Goal: Information Seeking & Learning: Learn about a topic

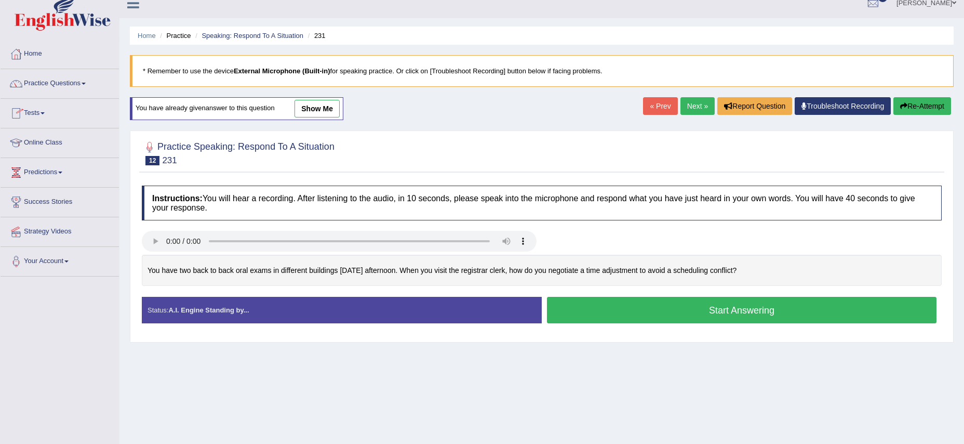
click at [86, 83] on link "Practice Questions" at bounding box center [60, 82] width 118 height 26
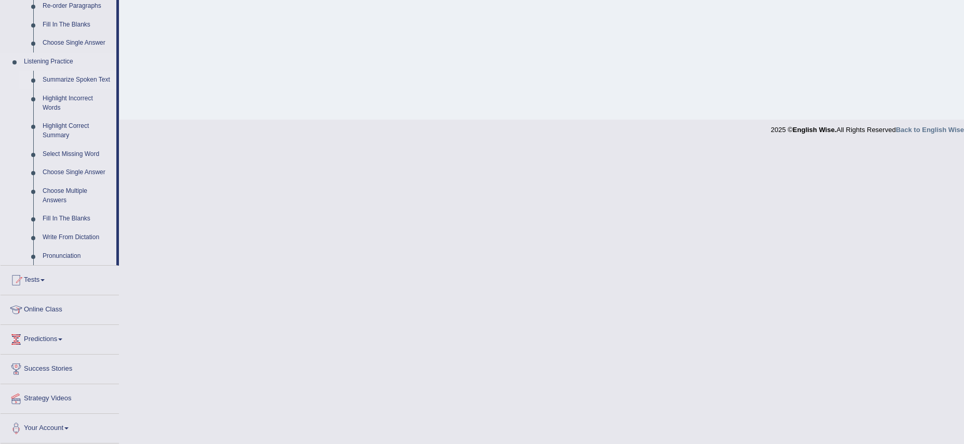
scroll to position [409, 0]
click at [45, 280] on span at bounding box center [43, 280] width 4 height 2
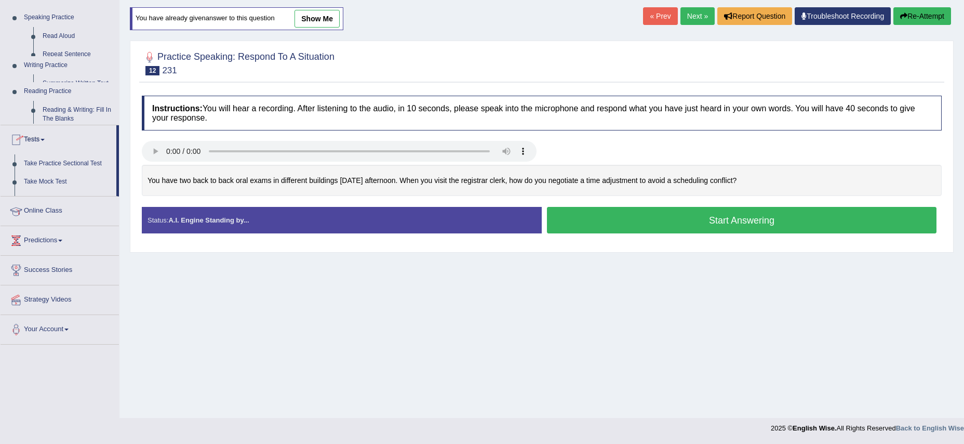
scroll to position [102, 0]
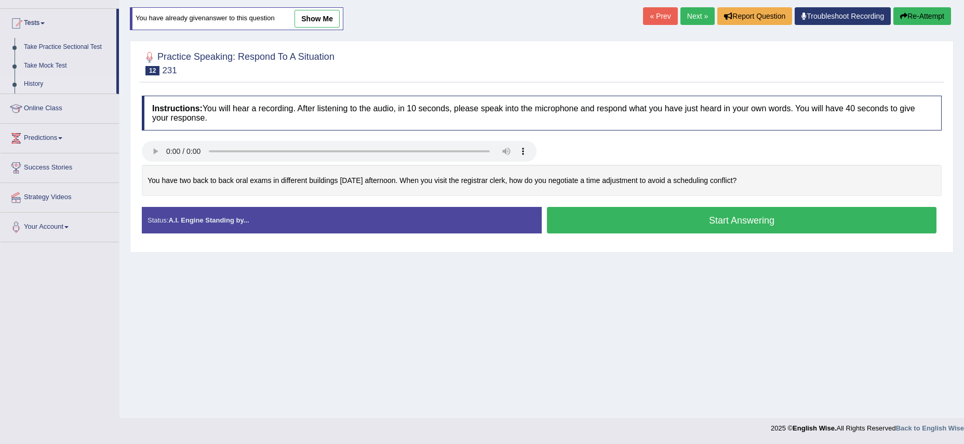
click at [35, 83] on link "History" at bounding box center [67, 84] width 97 height 19
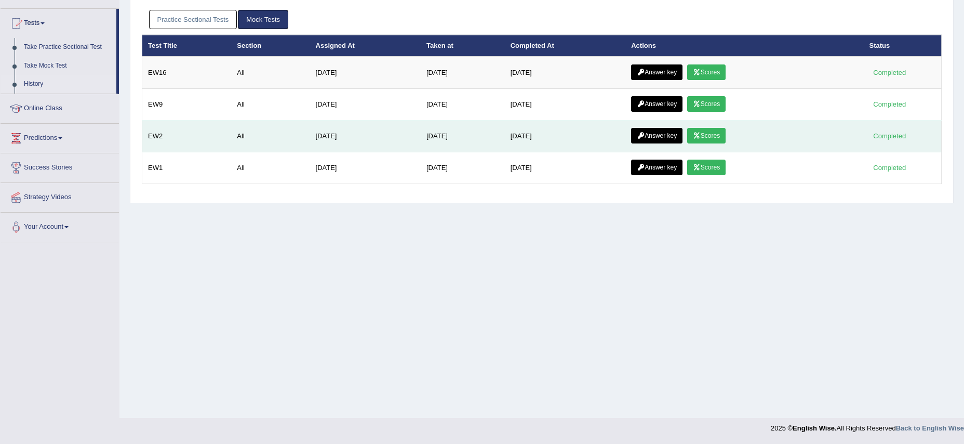
scroll to position [102, 0]
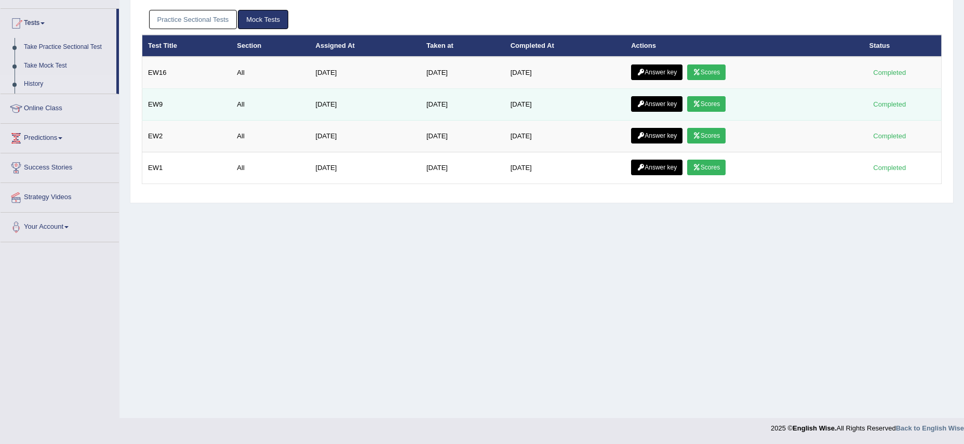
click at [725, 107] on link "Scores" at bounding box center [707, 104] width 38 height 16
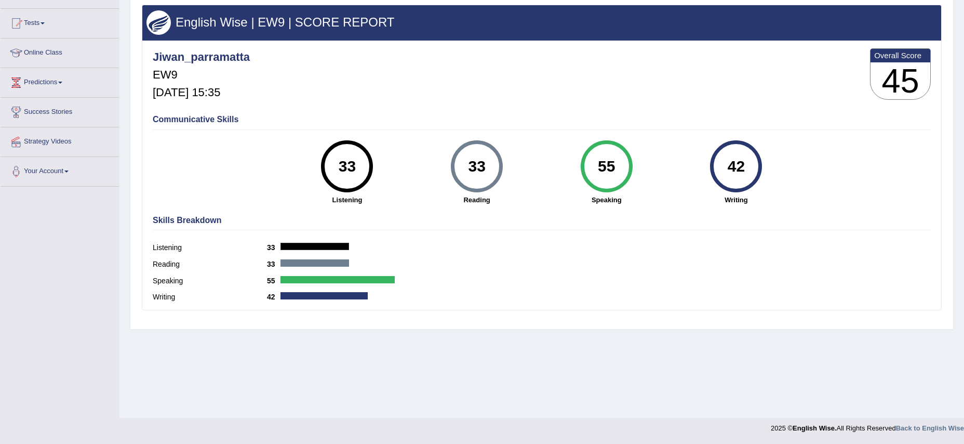
scroll to position [102, 0]
click at [45, 23] on span at bounding box center [43, 23] width 4 height 2
click at [39, 82] on link "History" at bounding box center [67, 84] width 97 height 19
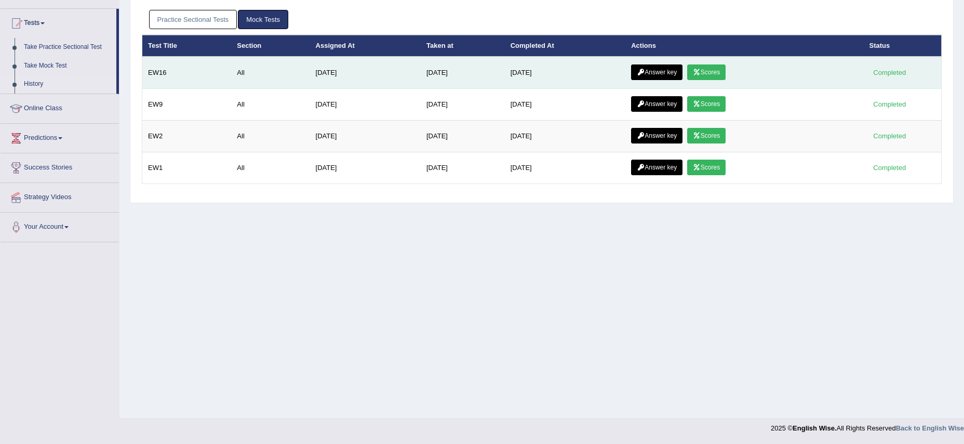
click at [712, 74] on link "Scores" at bounding box center [707, 72] width 38 height 16
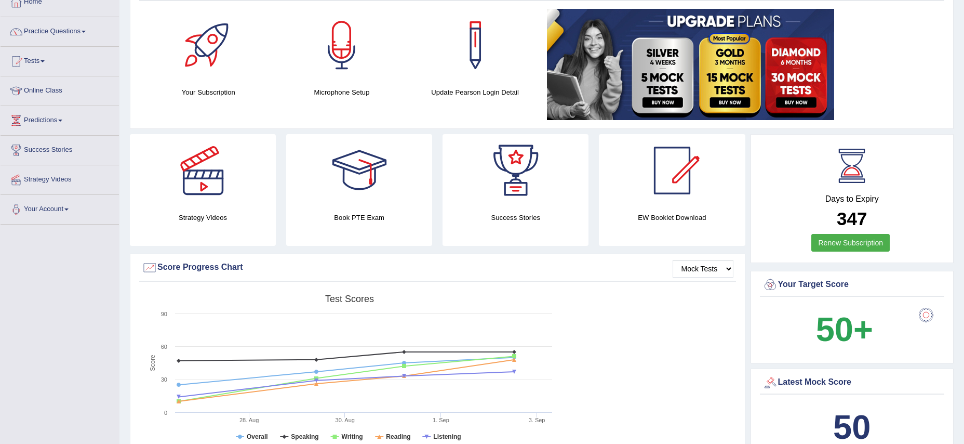
scroll to position [63, 0]
click at [94, 29] on link "Practice Questions" at bounding box center [60, 31] width 118 height 26
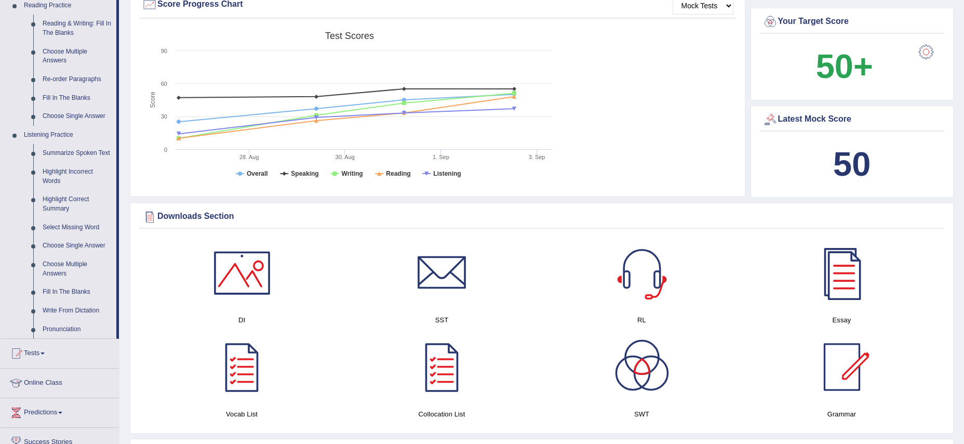
scroll to position [329, 0]
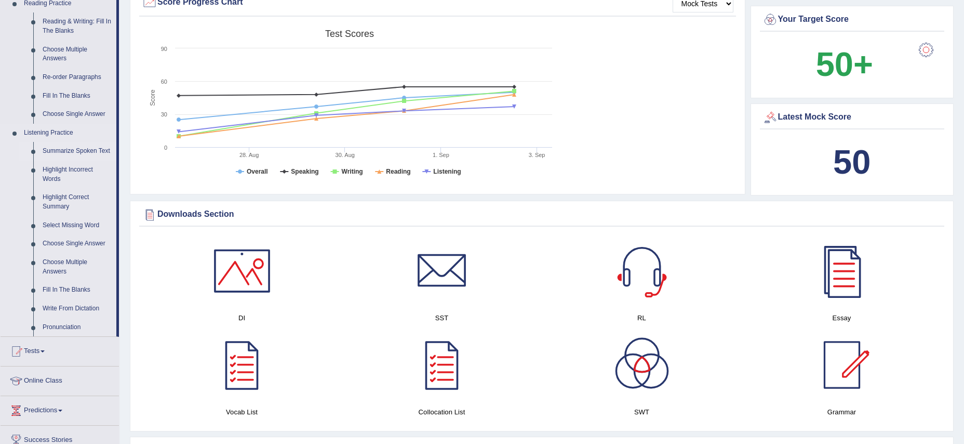
click at [88, 150] on link "Summarize Spoken Text" at bounding box center [77, 151] width 78 height 19
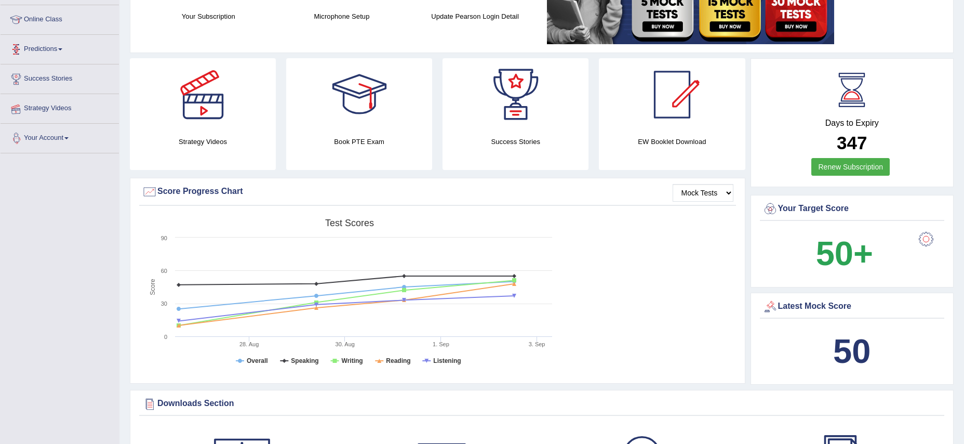
scroll to position [163, 0]
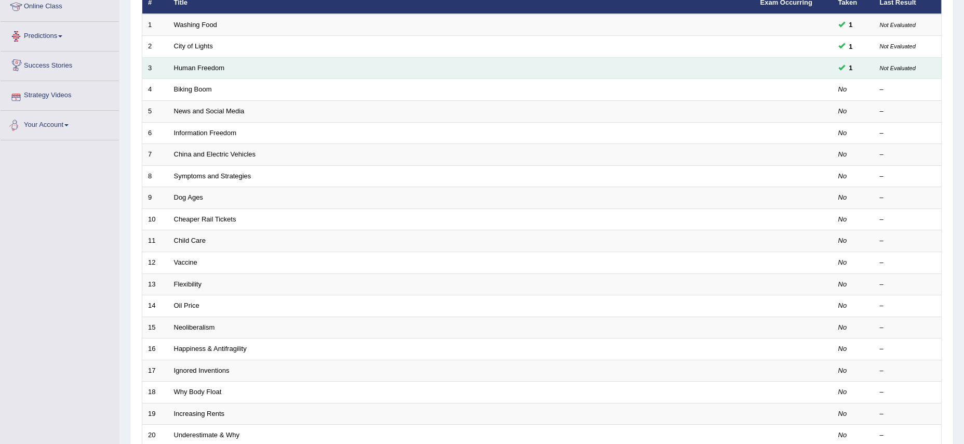
scroll to position [150, 0]
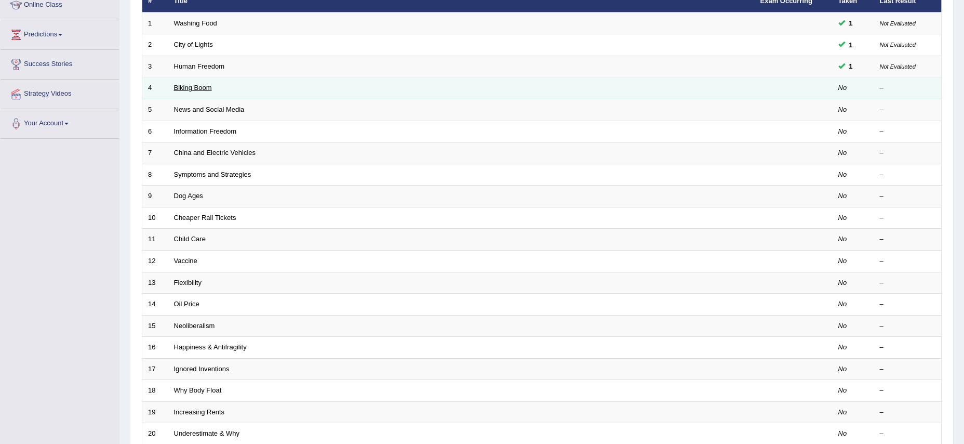
click at [187, 88] on link "Biking Boom" at bounding box center [193, 88] width 38 height 8
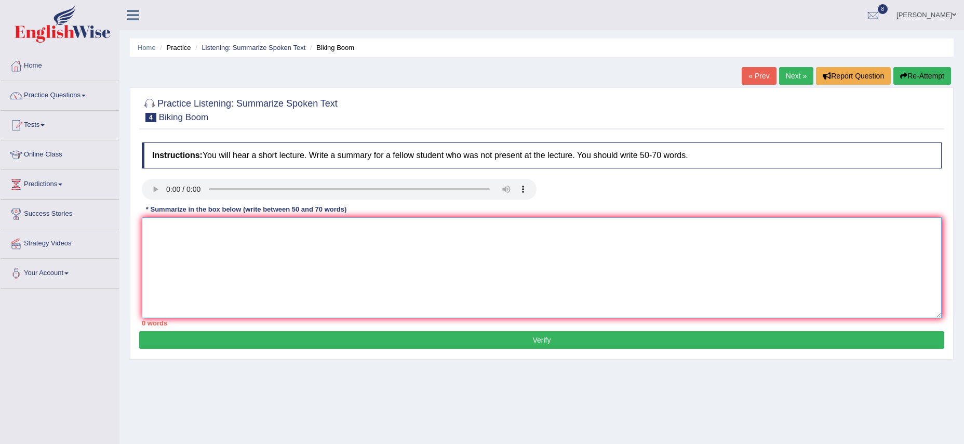
click at [176, 246] on textarea at bounding box center [542, 267] width 800 height 101
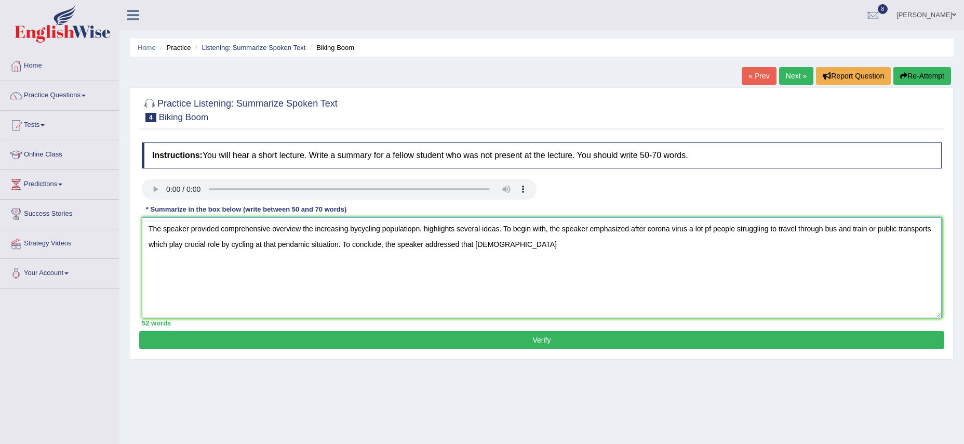
scroll to position [102, 0]
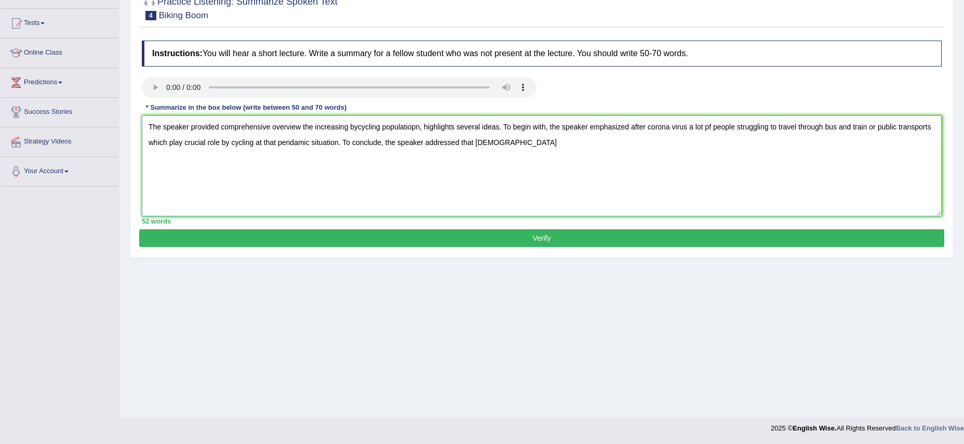
type textarea "The speaker provided comprehensive overview the increasing bycycling populatiop…"
click at [231, 246] on button "Verify" at bounding box center [541, 238] width 805 height 18
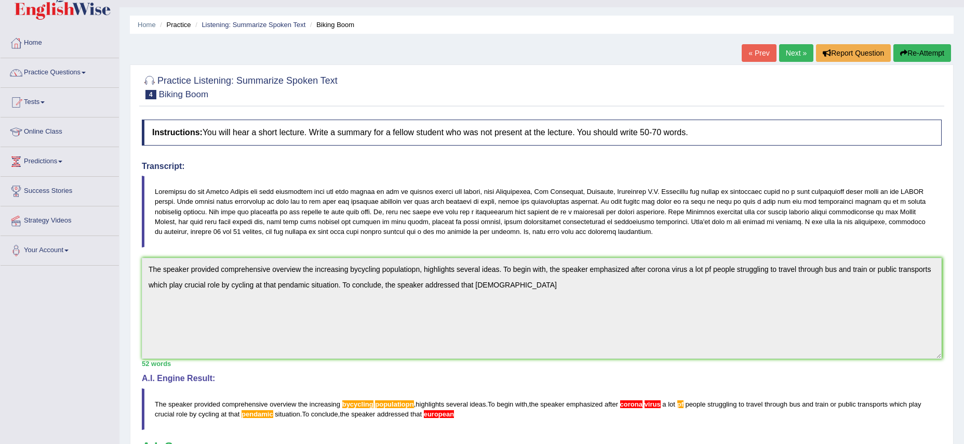
scroll to position [0, 0]
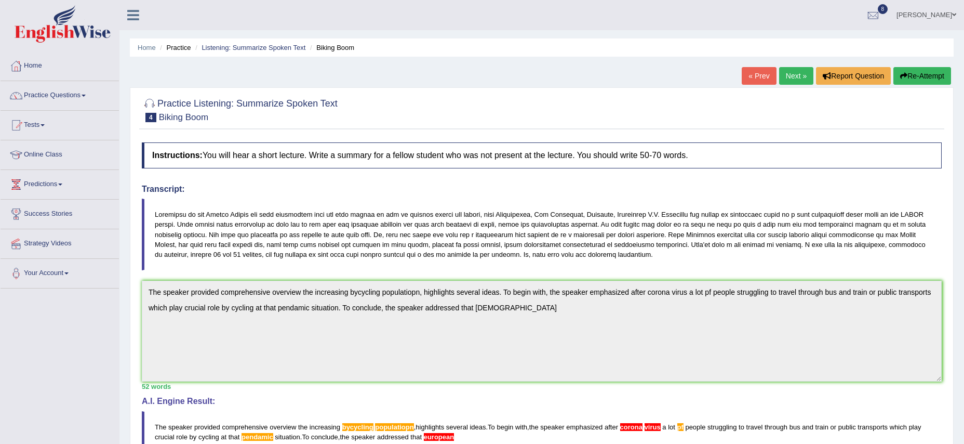
click at [906, 82] on button "Re-Attempt" at bounding box center [923, 76] width 58 height 18
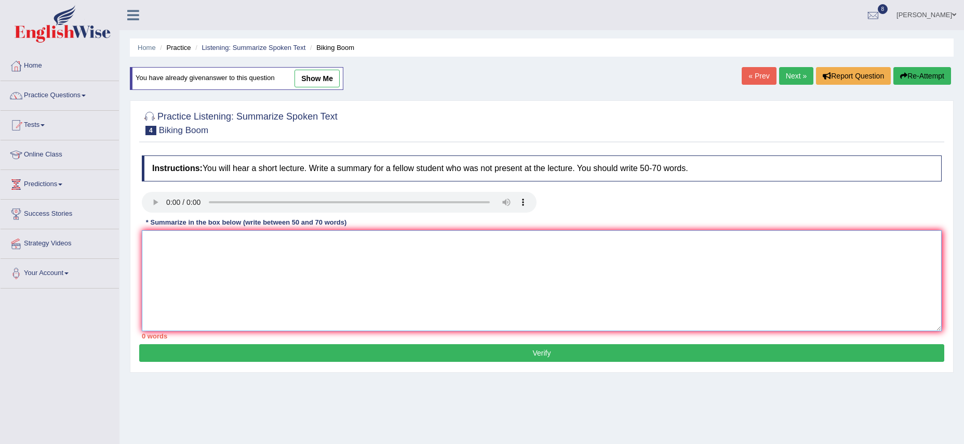
click at [389, 287] on textarea at bounding box center [542, 280] width 800 height 101
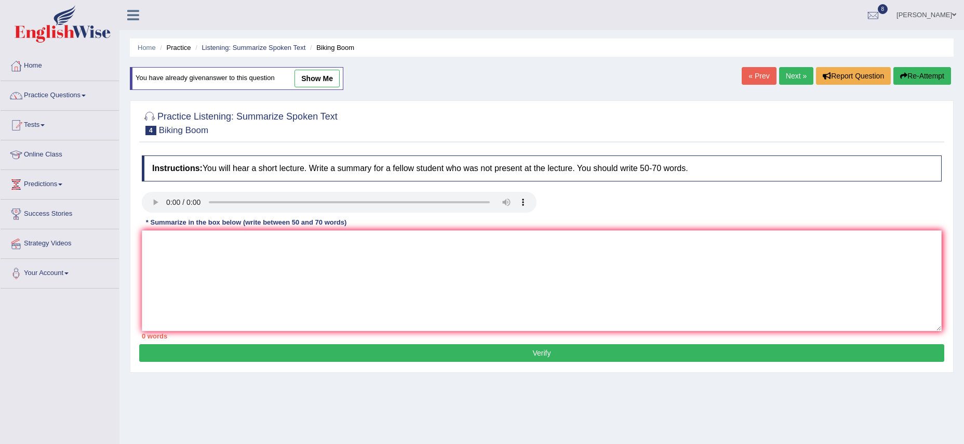
click at [318, 85] on link "show me" at bounding box center [317, 79] width 45 height 18
type textarea "The speaker provided comprehensive overview the increasing bycycling populatiop…"
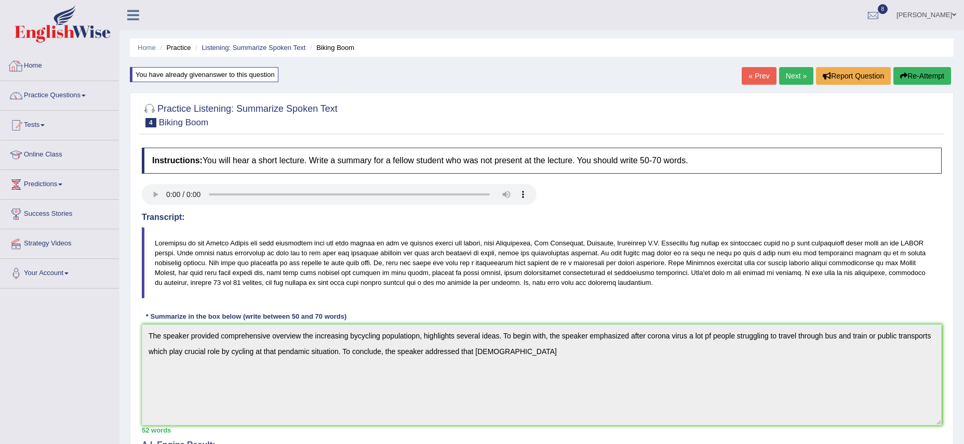
click at [36, 60] on link "Home" at bounding box center [60, 64] width 118 height 26
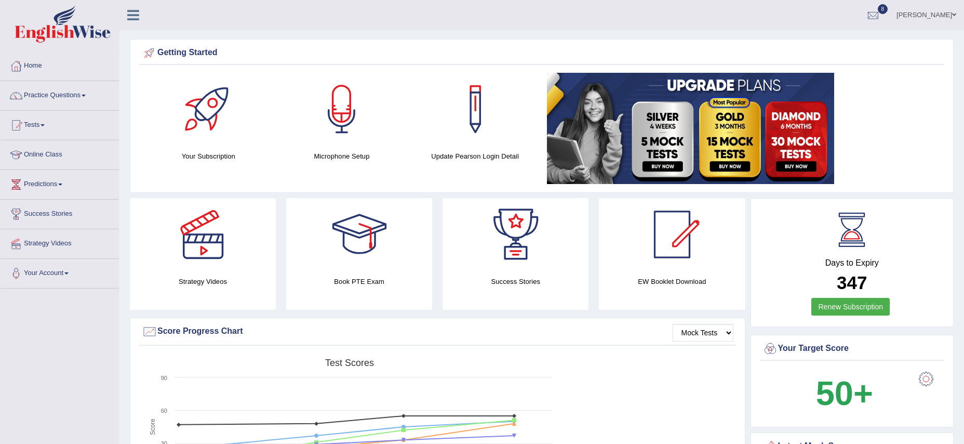
click at [953, 19] on link "Jiwan Baskota" at bounding box center [926, 13] width 75 height 27
click at [882, 144] on link "Log out" at bounding box center [907, 146] width 112 height 24
